Goal: Find specific page/section: Find specific page/section

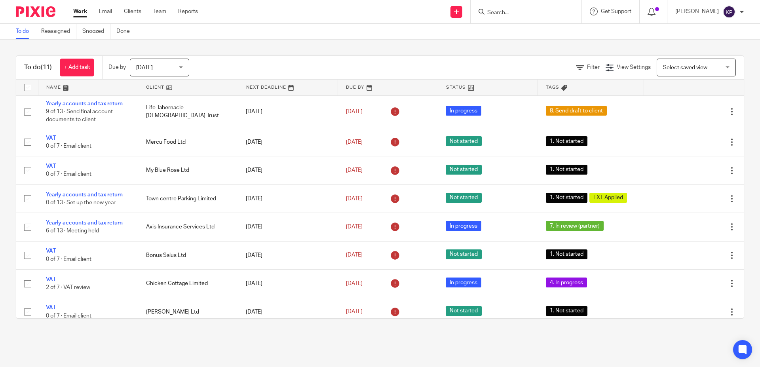
click at [534, 8] on form at bounding box center [528, 12] width 84 height 10
click at [560, 19] on div at bounding box center [525, 11] width 111 height 23
click at [511, 17] on div at bounding box center [525, 11] width 111 height 23
click at [510, 12] on input "Search" at bounding box center [521, 12] width 71 height 7
type input "chameleon"
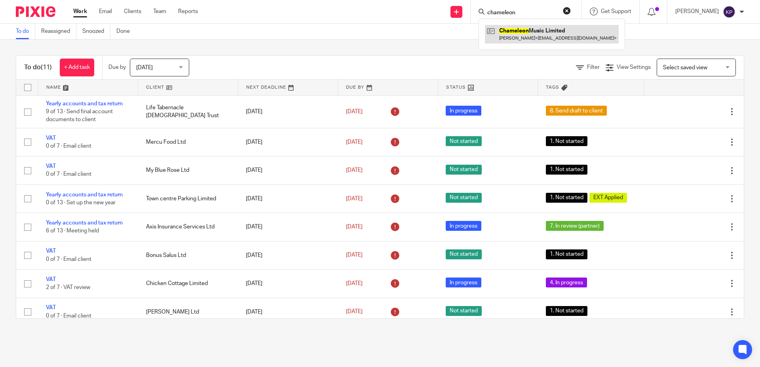
click at [515, 34] on link at bounding box center [552, 34] width 134 height 18
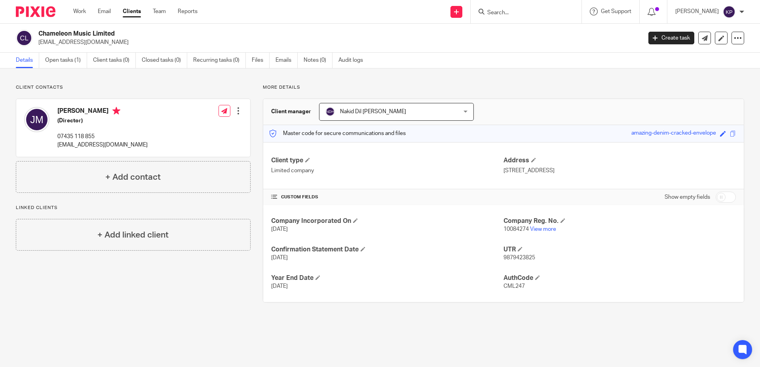
click at [515, 68] on div "Details Open tasks (1) Client tasks (0) Closed tasks (0) Recurring tasks (0) Fi…" at bounding box center [380, 61] width 760 height 16
